Goal: Information Seeking & Learning: Find specific page/section

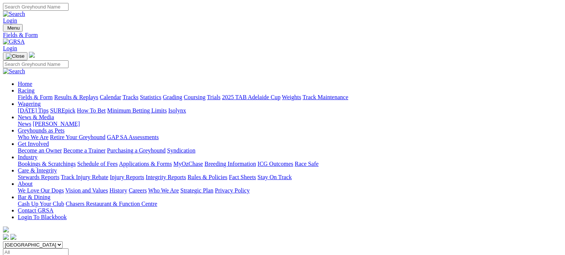
click at [63, 242] on select "South Australia New South Wales Northern Territory Queensland Tasmania Victoria…" at bounding box center [33, 245] width 60 height 7
select select "QLD"
click at [50, 242] on select "South Australia New South Wales Northern Territory Queensland Tasmania Victoria…" at bounding box center [33, 245] width 60 height 7
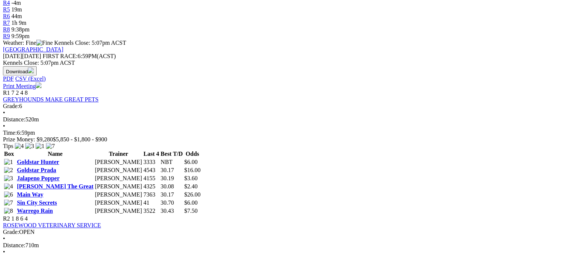
scroll to position [296, 0]
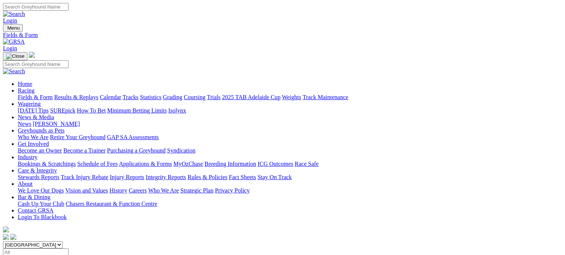
click at [63, 242] on select "South Australia New South Wales Northern Territory Queensland Tasmania Victoria…" at bounding box center [33, 245] width 60 height 7
select select "QLD"
click at [50, 242] on select "South Australia New South Wales Northern Territory Queensland Tasmania Victoria…" at bounding box center [33, 245] width 60 height 7
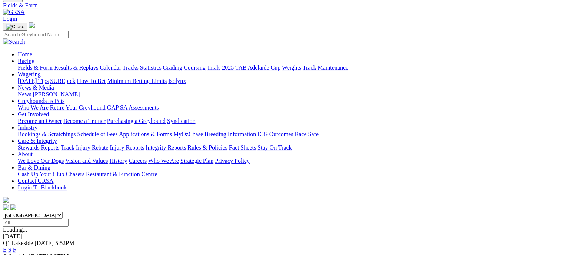
scroll to position [37, 0]
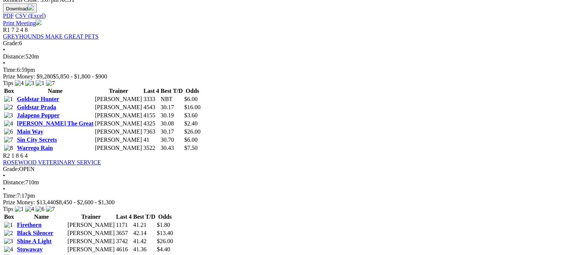
scroll to position [334, 0]
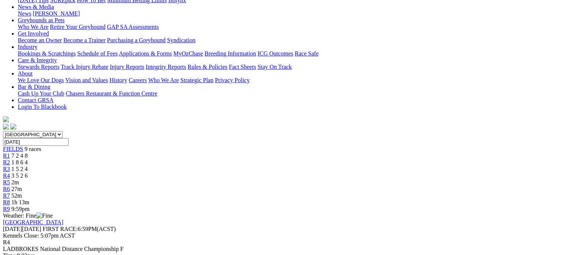
scroll to position [111, 0]
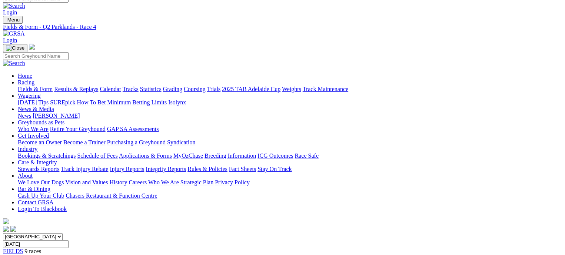
scroll to position [0, 0]
